Goal: Information Seeking & Learning: Learn about a topic

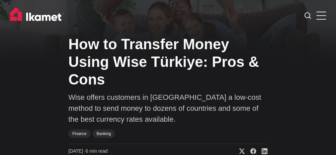
click at [168, 77] on h1 "How to Transfer Money Using Wise Türkiye: Pros & Cons" at bounding box center [167, 62] width 199 height 53
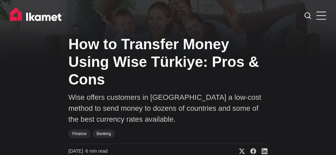
click at [168, 77] on h1 "How to Transfer Money Using Wise Türkiye: Pros & Cons" at bounding box center [167, 62] width 199 height 53
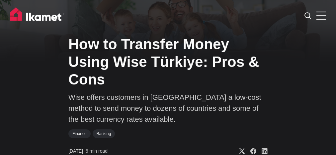
click at [168, 77] on h1 "How to Transfer Money Using Wise Türkiye: Pros & Cons" at bounding box center [167, 62] width 199 height 53
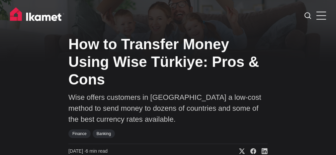
click at [168, 77] on h1 "How to Transfer Money Using Wise Türkiye: Pros & Cons" at bounding box center [167, 62] width 199 height 53
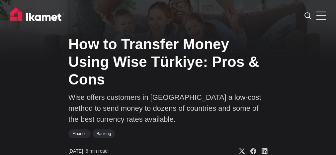
click at [168, 77] on h1 "How to Transfer Money Using Wise Türkiye: Pros & Cons" at bounding box center [167, 62] width 199 height 53
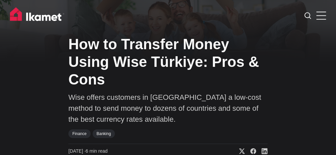
click at [168, 77] on h1 "How to Transfer Money Using Wise Türkiye: Pros & Cons" at bounding box center [167, 62] width 199 height 53
